Goal: Task Accomplishment & Management: Use online tool/utility

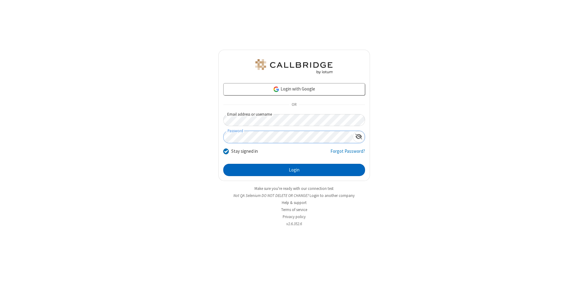
click at [294, 170] on button "Login" at bounding box center [294, 170] width 142 height 12
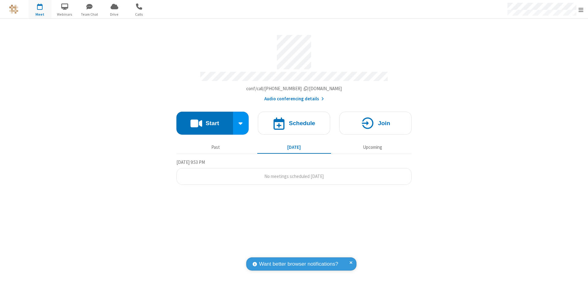
click at [205, 120] on button "Start" at bounding box center [204, 122] width 57 height 23
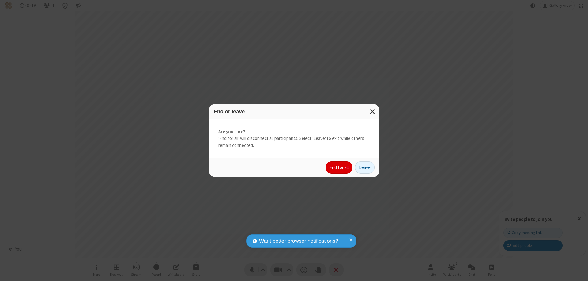
click at [339, 167] on button "End for all" at bounding box center [339, 167] width 27 height 12
